Goal: Information Seeking & Learning: Compare options

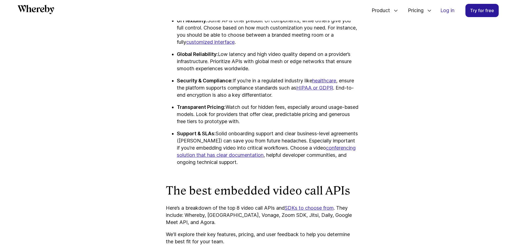
scroll to position [541, 0]
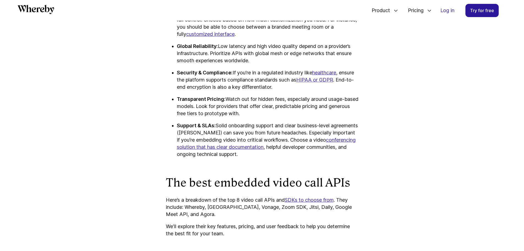
click at [199, 207] on p "Here’s a breakdown of the top 8 video call APIs and SDKs to choose from . They …" at bounding box center [262, 206] width 193 height 21
copy p "Whereby"
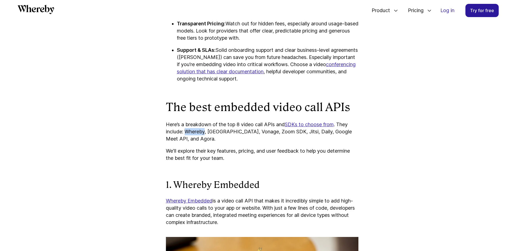
scroll to position [623, 0]
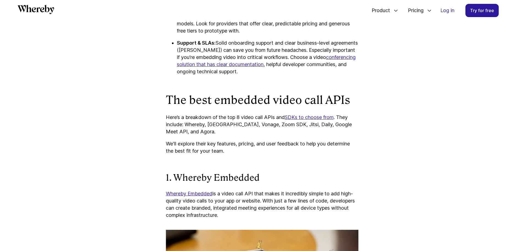
click at [220, 122] on p "Here’s a breakdown of the top 8 video call APIs and SDKs to choose from . They …" at bounding box center [262, 124] width 193 height 21
click at [218, 126] on p "Here’s a breakdown of the top 8 video call APIs and SDKs to choose from . They …" at bounding box center [262, 124] width 193 height 21
copy p "Twilio"
click at [233, 124] on p "Here’s a breakdown of the top 8 video call APIs and SDKs to choose from . They …" at bounding box center [262, 124] width 193 height 21
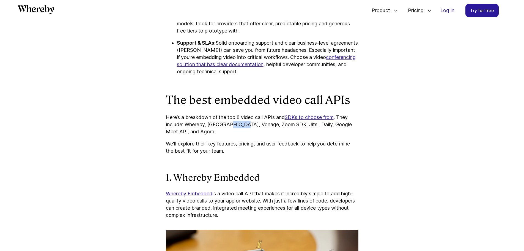
click at [233, 124] on p "Here’s a breakdown of the top 8 video call APIs and SDKs to choose from . They …" at bounding box center [262, 124] width 193 height 21
copy p "Vonage"
click at [290, 125] on p "Here’s a breakdown of the top 8 video call APIs and SDKs to choose from . They …" at bounding box center [262, 124] width 193 height 21
copy p "Daily"
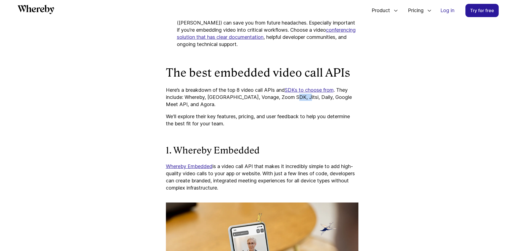
scroll to position [651, 0]
click at [174, 104] on p "Here’s a breakdown of the top 8 video call APIs and SDKs to choose from . They …" at bounding box center [262, 96] width 193 height 21
copy p "Agora"
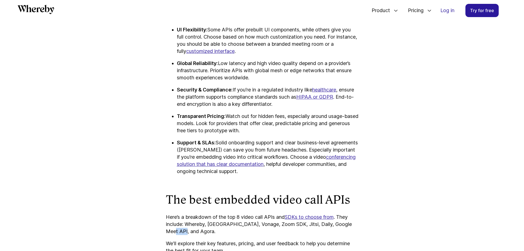
scroll to position [458, 0]
